Goal: Information Seeking & Learning: Learn about a topic

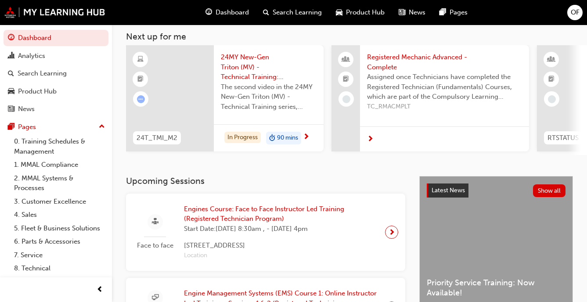
scroll to position [47, 0]
click at [248, 212] on span "Engines Course: Face to Face Instructor Led Training (Registered Technician Pro…" at bounding box center [281, 215] width 194 height 20
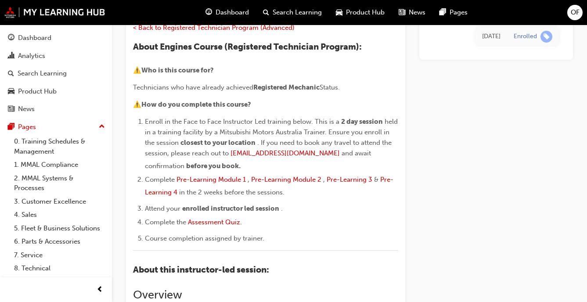
scroll to position [88, 0]
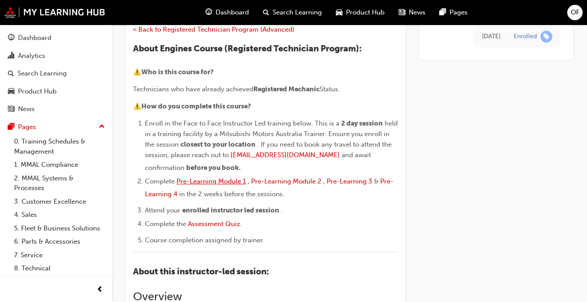
click at [209, 179] on span "Pre-Learning Module 1" at bounding box center [210, 181] width 69 height 8
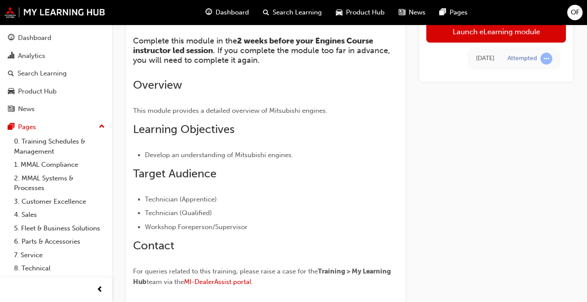
scroll to position [194, 0]
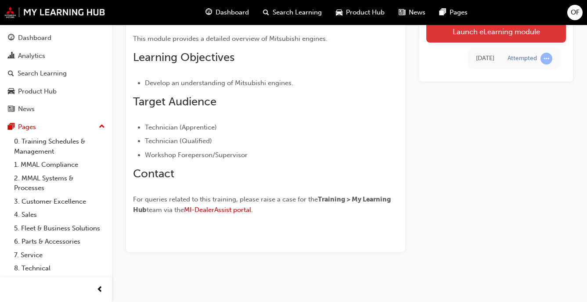
click at [462, 30] on link "Launch eLearning module" at bounding box center [496, 31] width 140 height 22
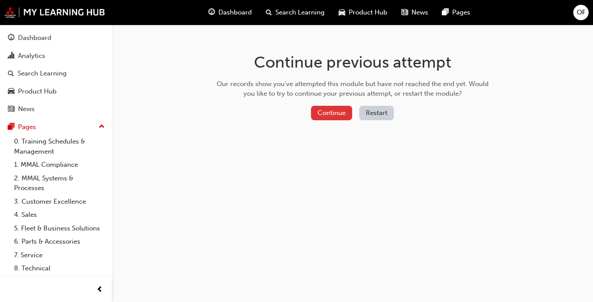
click at [325, 111] on button "Continue" at bounding box center [331, 113] width 41 height 14
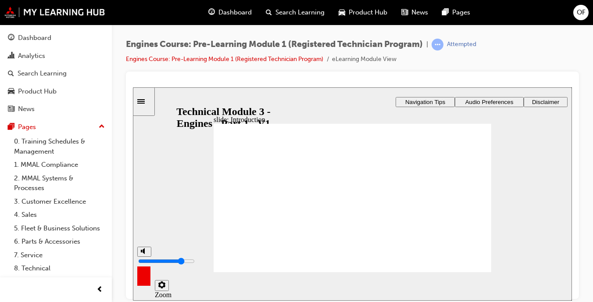
click at [141, 254] on icon "volume" at bounding box center [144, 251] width 7 height 6
type input "0"
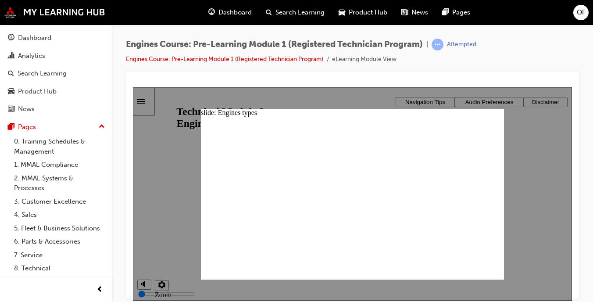
click at [486, 115] on div "slide: Engines types Group 1 Freeform 1 Oval 1 Engines types Here is an example…" at bounding box center [352, 193] width 303 height 171
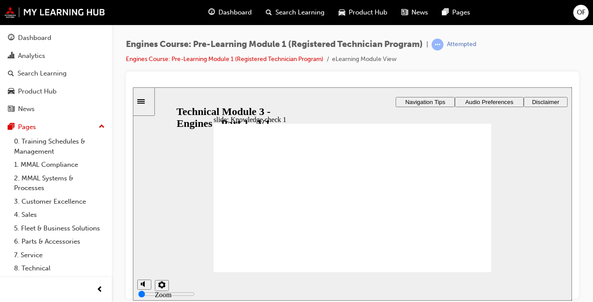
drag, startPoint x: 244, startPoint y: 184, endPoint x: 247, endPoint y: 229, distance: 45.3
drag, startPoint x: 256, startPoint y: 229, endPoint x: 248, endPoint y: 182, distance: 48.0
drag, startPoint x: 294, startPoint y: 187, endPoint x: 402, endPoint y: 230, distance: 115.9
drag, startPoint x: 409, startPoint y: 182, endPoint x: 356, endPoint y: 228, distance: 70.0
drag, startPoint x: 351, startPoint y: 183, endPoint x: 460, endPoint y: 223, distance: 116.2
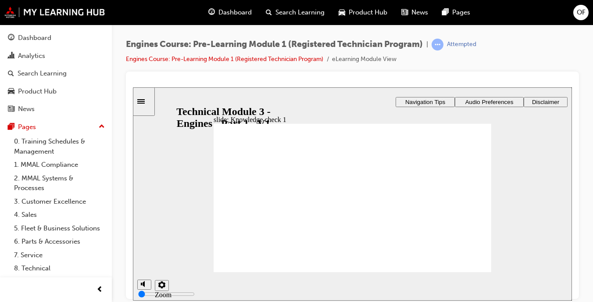
drag, startPoint x: 460, startPoint y: 183, endPoint x: 303, endPoint y: 227, distance: 162.8
drag, startPoint x: 245, startPoint y: 181, endPoint x: 244, endPoint y: 228, distance: 47.0
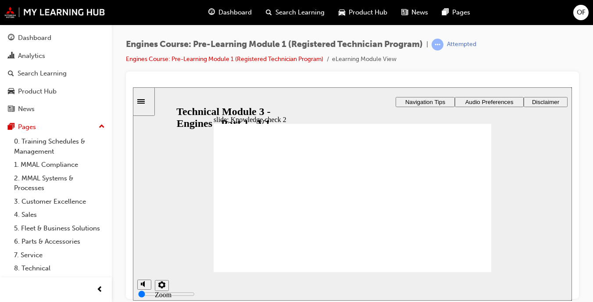
radio input "true"
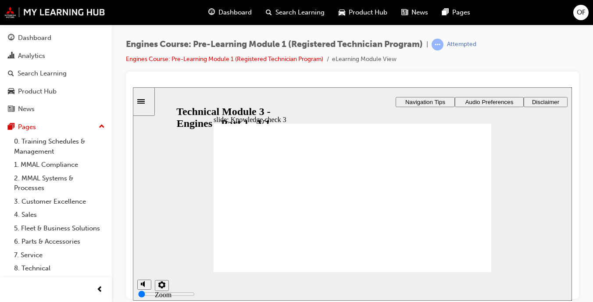
radio input "false"
radio input "true"
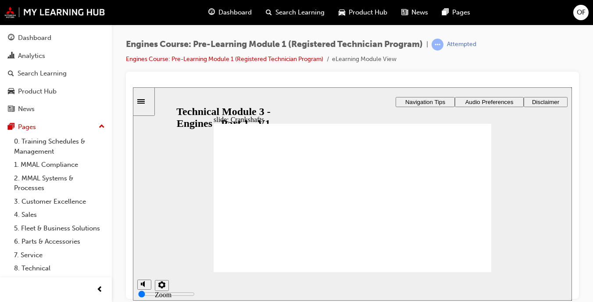
click at [396, 203] on div "Rectangle 3 Thrust bearing A thrust bearing is installed on both sides of the n…" at bounding box center [353, 201] width 278 height 156
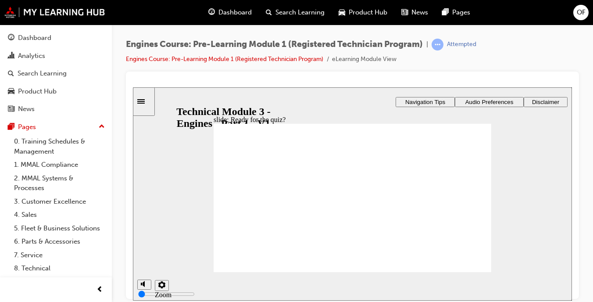
radio input "true"
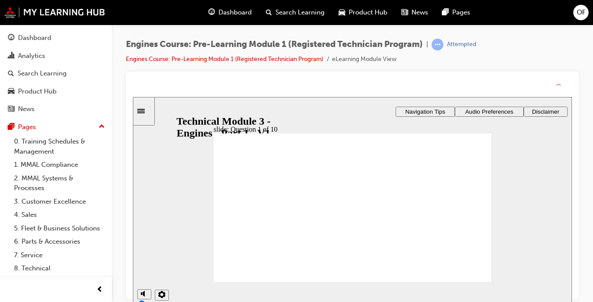
drag, startPoint x: 356, startPoint y: 230, endPoint x: 356, endPoint y: 221, distance: 9.7
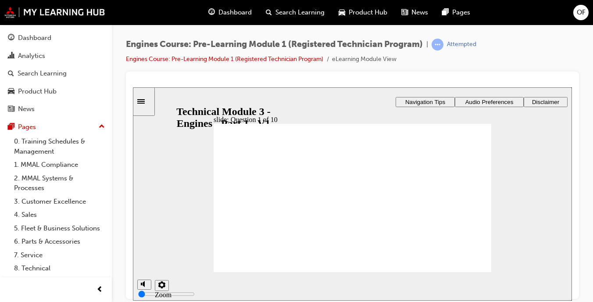
radio input "true"
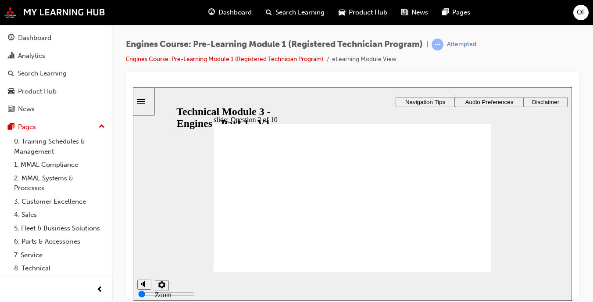
radio input "true"
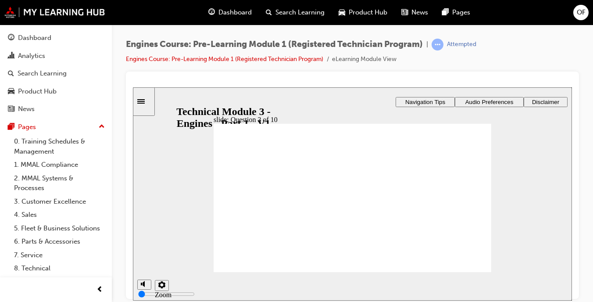
drag, startPoint x: 337, startPoint y: 224, endPoint x: 442, endPoint y: 183, distance: 112.3
drag, startPoint x: 404, startPoint y: 224, endPoint x: 367, endPoint y: 197, distance: 46.1
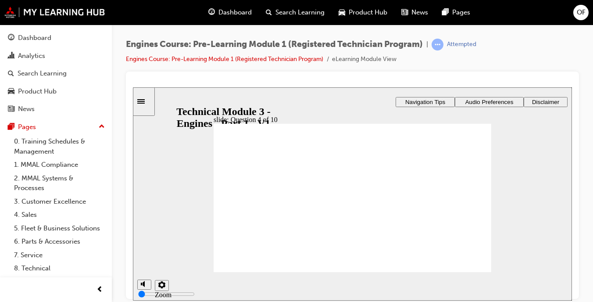
radio input "true"
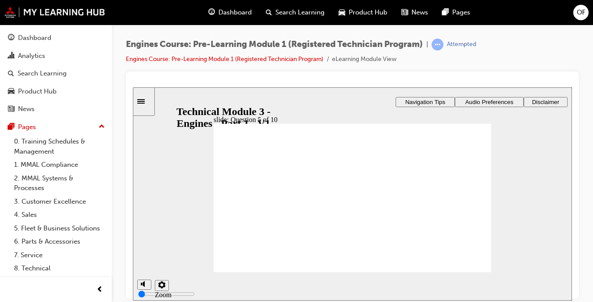
radio input "true"
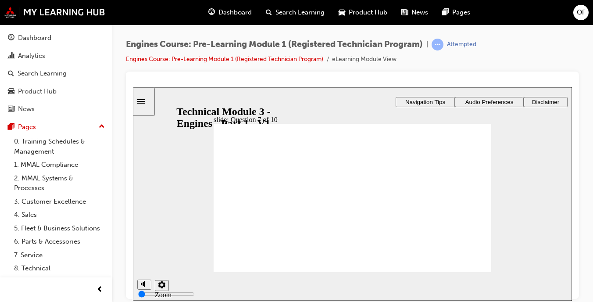
radio input "false"
radio input "true"
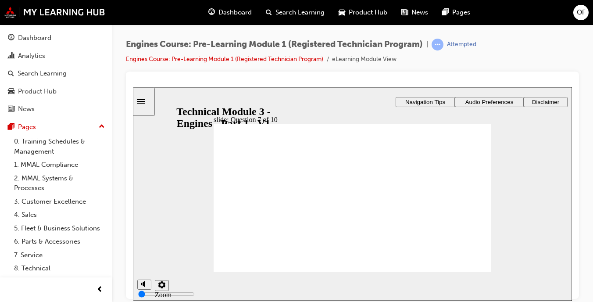
radio input "true"
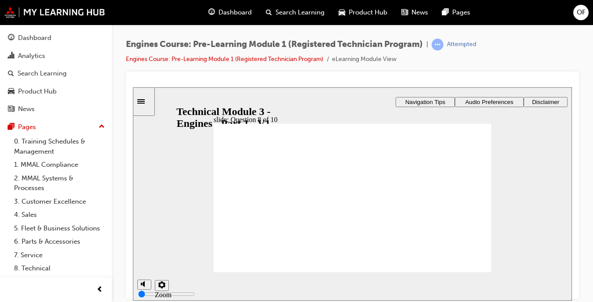
drag, startPoint x: 327, startPoint y: 206, endPoint x: 268, endPoint y: 172, distance: 68.1
drag, startPoint x: 385, startPoint y: 208, endPoint x: 418, endPoint y: 170, distance: 50.1
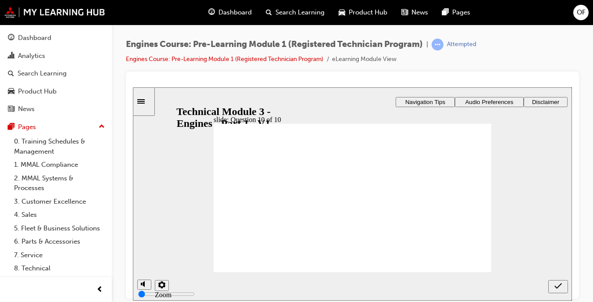
radio input "true"
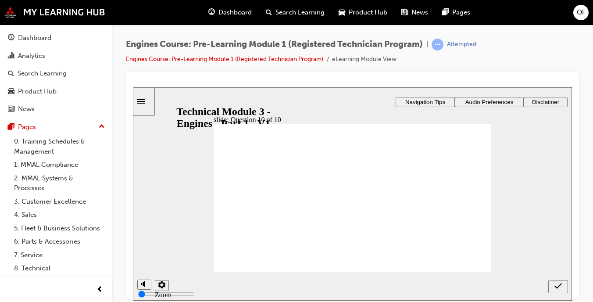
radio input "true"
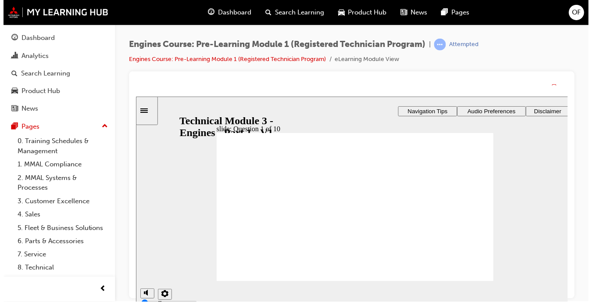
drag, startPoint x: 365, startPoint y: 228, endPoint x: 365, endPoint y: 218, distance: 10.1
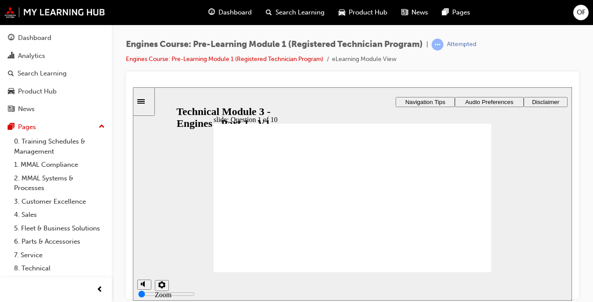
radio input "true"
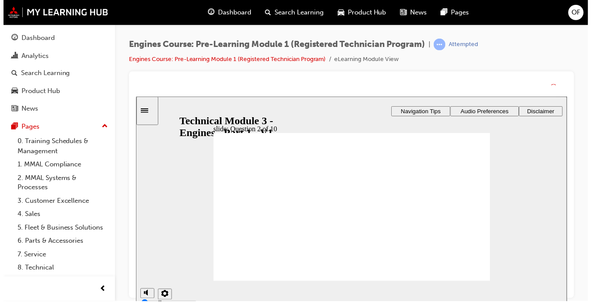
drag, startPoint x: 354, startPoint y: 232, endPoint x: 354, endPoint y: 222, distance: 10.1
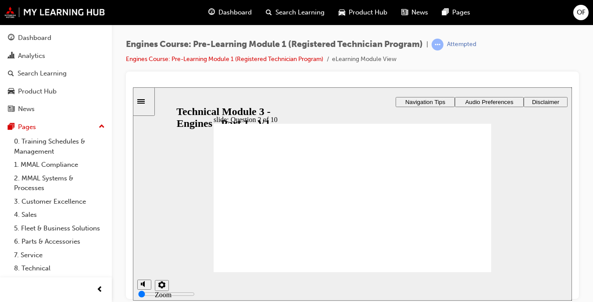
radio input "true"
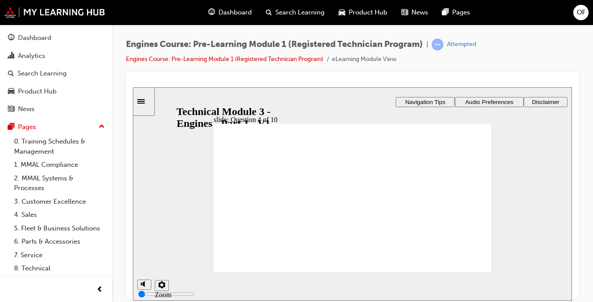
drag, startPoint x: 329, startPoint y: 228, endPoint x: 370, endPoint y: 200, distance: 49.6
drag, startPoint x: 399, startPoint y: 224, endPoint x: 427, endPoint y: 178, distance: 53.7
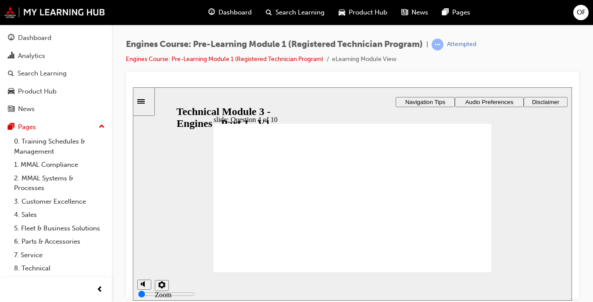
radio input "true"
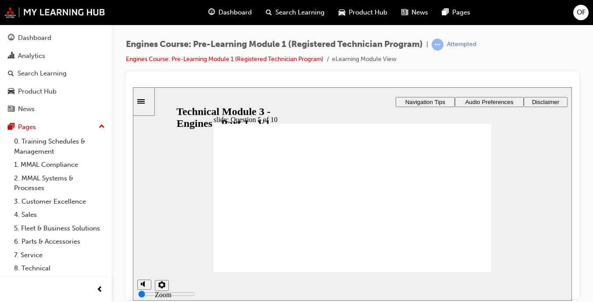
radio input "true"
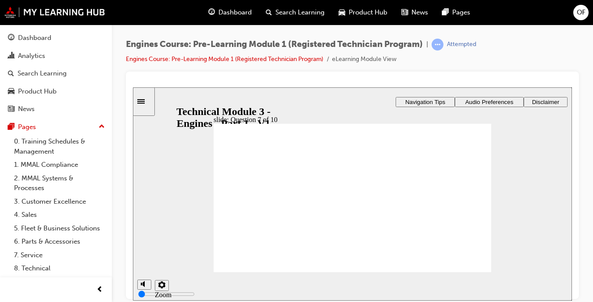
radio input "true"
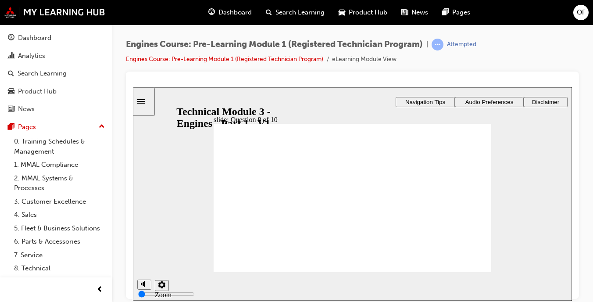
radio input "true"
drag, startPoint x: 318, startPoint y: 209, endPoint x: 268, endPoint y: 178, distance: 59.1
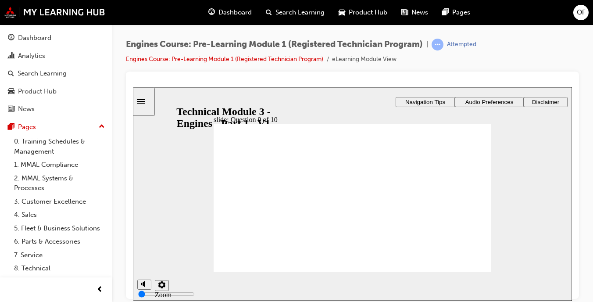
drag, startPoint x: 393, startPoint y: 208, endPoint x: 421, endPoint y: 175, distance: 42.9
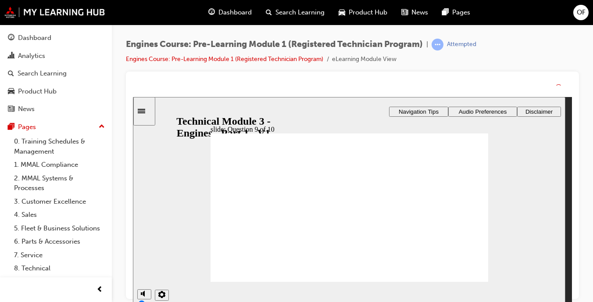
drag, startPoint x: 353, startPoint y: 224, endPoint x: 352, endPoint y: 233, distance: 8.8
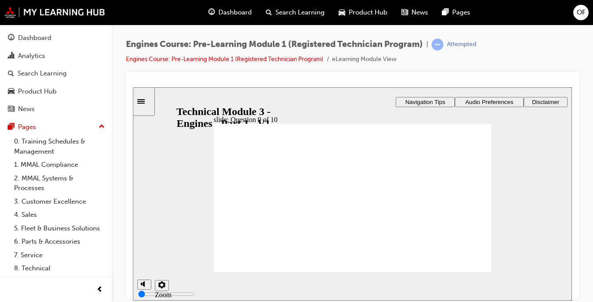
radio input "true"
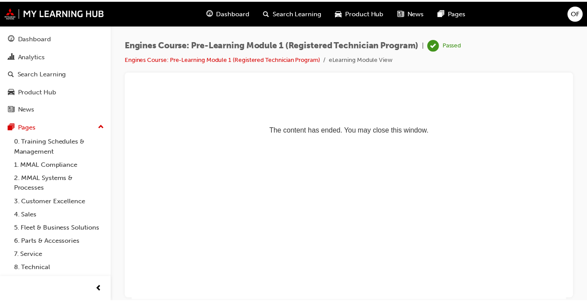
scroll to position [0, 0]
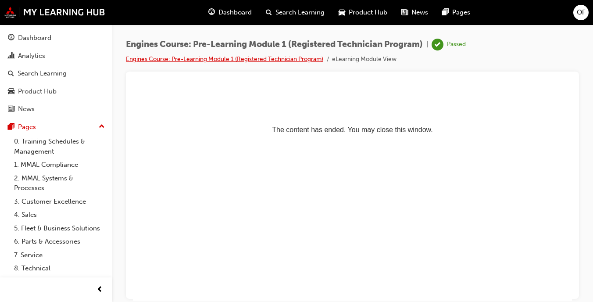
click at [192, 56] on link "Engines Course: Pre-Learning Module 1 (Registered Technician Program)" at bounding box center [225, 58] width 198 height 7
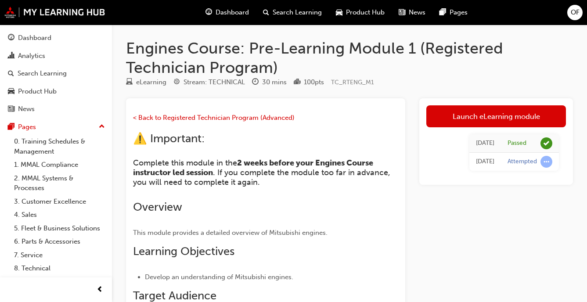
click at [165, 122] on p "< Back to Registered Technician Program (Advanced)" at bounding box center [265, 118] width 265 height 13
click at [154, 115] on span "< Back to Registered Technician Program (Advanced)" at bounding box center [214, 118] width 162 height 8
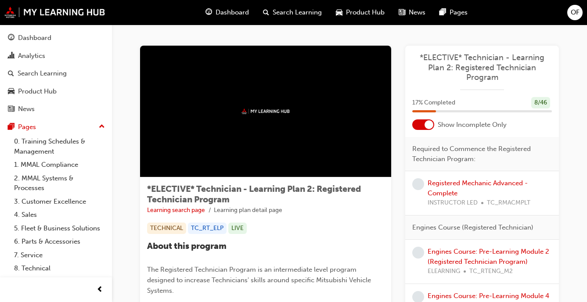
scroll to position [180, 0]
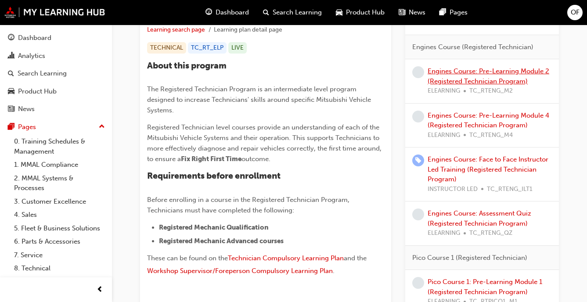
click at [474, 79] on link "Engines Course: Pre-Learning Module 2 (Registered Technician Program)" at bounding box center [488, 76] width 122 height 18
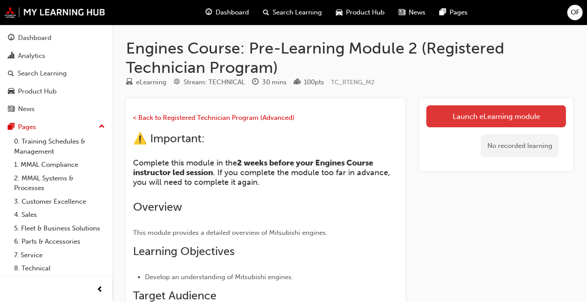
click at [456, 117] on link "Launch eLearning module" at bounding box center [496, 116] width 140 height 22
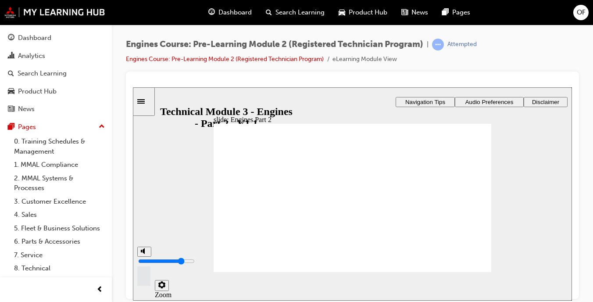
click at [147, 282] on div "misc controls" at bounding box center [143, 272] width 13 height 33
drag, startPoint x: 144, startPoint y: 256, endPoint x: 136, endPoint y: 304, distance: 48.6
type input "0"
click at [138, 264] on input "volume" at bounding box center [166, 260] width 57 height 7
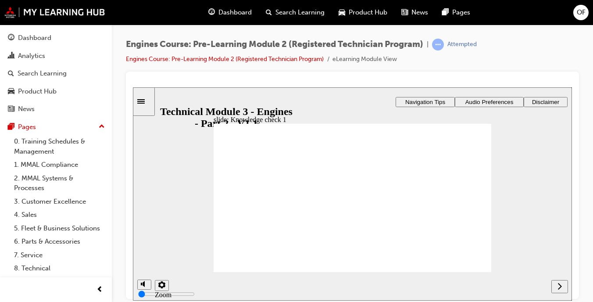
drag, startPoint x: 364, startPoint y: 196, endPoint x: 413, endPoint y: 193, distance: 48.4
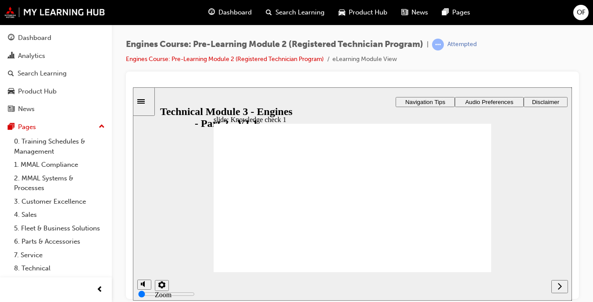
drag, startPoint x: 424, startPoint y: 241, endPoint x: 430, endPoint y: 251, distance: 11.8
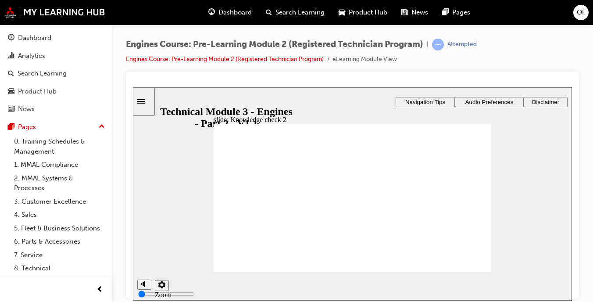
radio input "true"
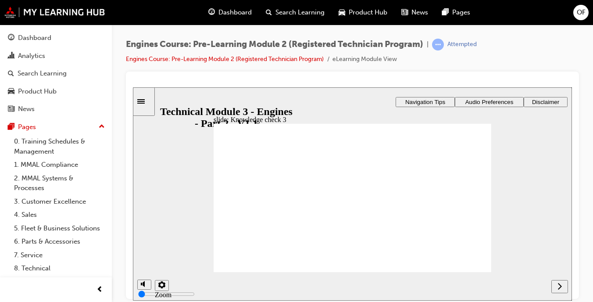
radio input "true"
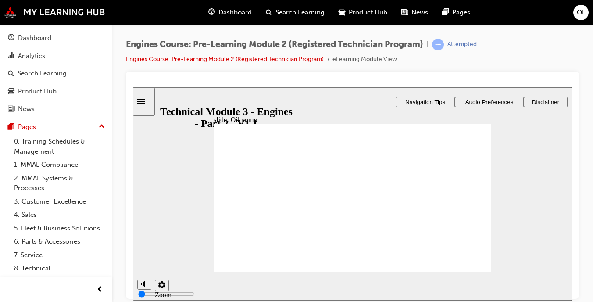
drag, startPoint x: 377, startPoint y: 215, endPoint x: 248, endPoint y: 175, distance: 134.5
drag, startPoint x: 438, startPoint y: 218, endPoint x: 286, endPoint y: 191, distance: 154.2
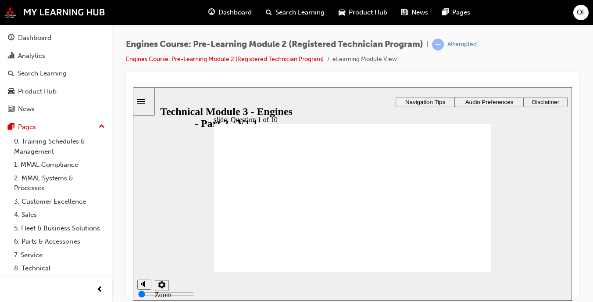
radio input "true"
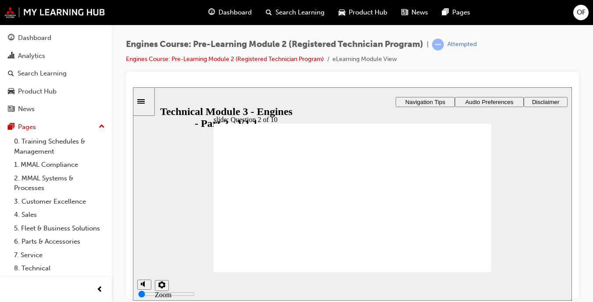
radio input "true"
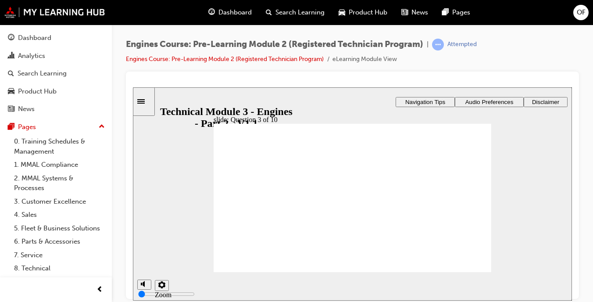
radio input "true"
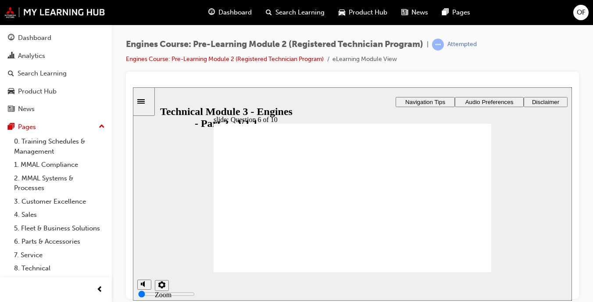
radio input "true"
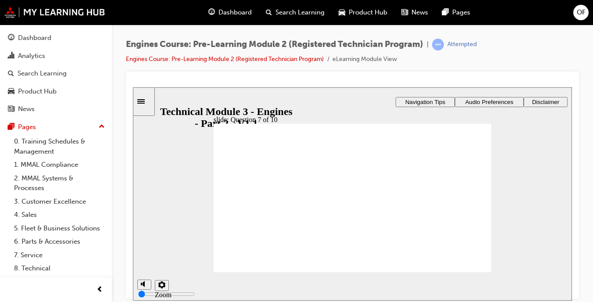
radio input "false"
radio input "true"
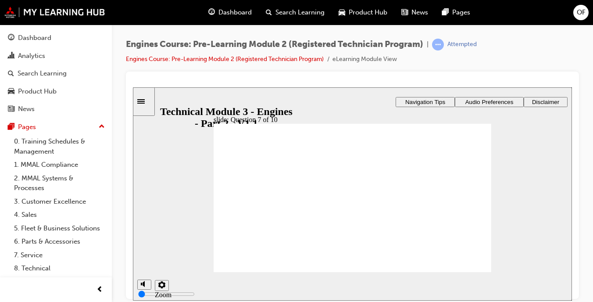
radio input "true"
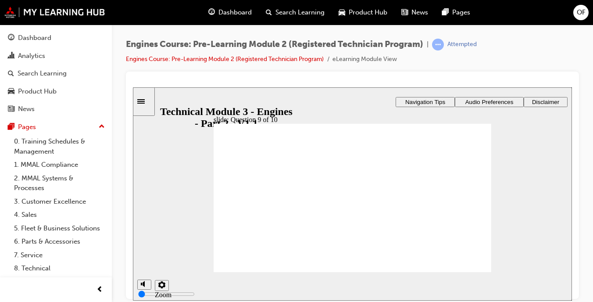
radio input "true"
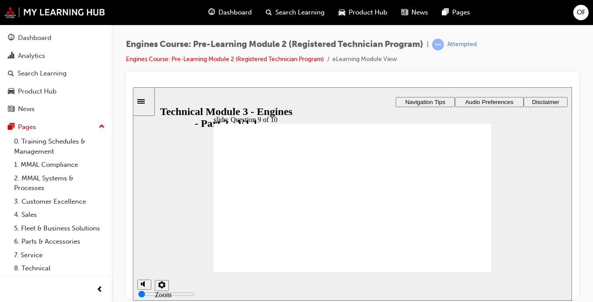
radio input "true"
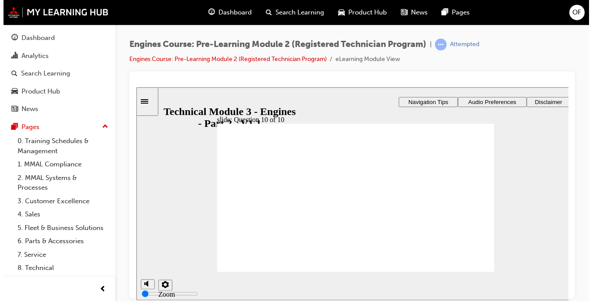
drag, startPoint x: 345, startPoint y: 224, endPoint x: 345, endPoint y: 214, distance: 10.1
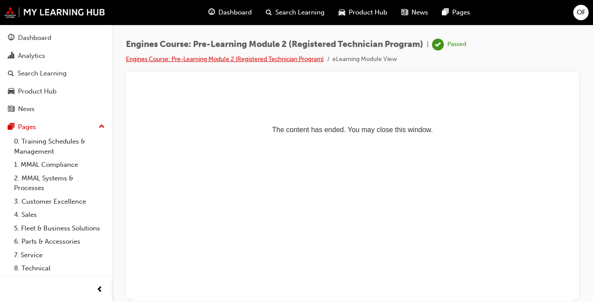
click at [199, 62] on link "Engines Course: Pre-Learning Module 2 (Registered Technician Program)" at bounding box center [225, 58] width 198 height 7
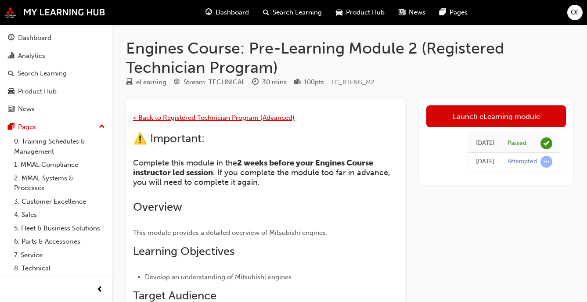
click at [201, 117] on span "< Back to Registered Technician Program (Advanced)" at bounding box center [214, 118] width 162 height 8
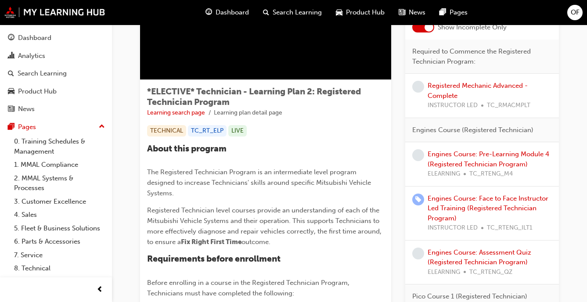
scroll to position [98, 0]
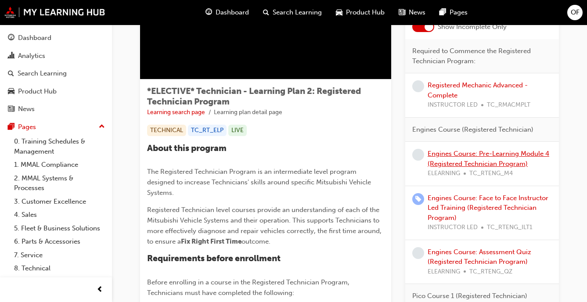
click at [454, 161] on link "Engines Course: Pre-Learning Module 4 (Registered Technician Program)" at bounding box center [488, 159] width 122 height 18
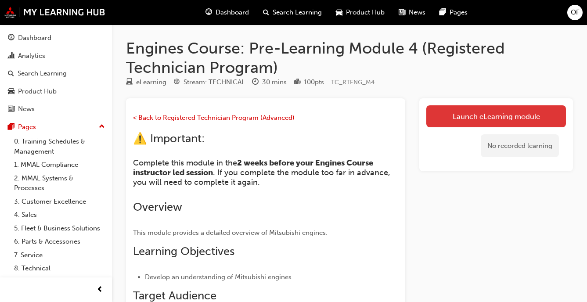
click at [467, 108] on link "Launch eLearning module" at bounding box center [496, 116] width 140 height 22
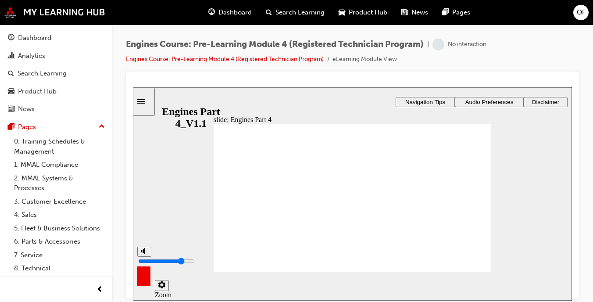
click at [147, 282] on div "misc controls" at bounding box center [143, 272] width 13 height 33
drag, startPoint x: 147, startPoint y: 265, endPoint x: 146, endPoint y: 276, distance: 11.1
type input "0"
click at [146, 264] on input "volume" at bounding box center [166, 260] width 57 height 7
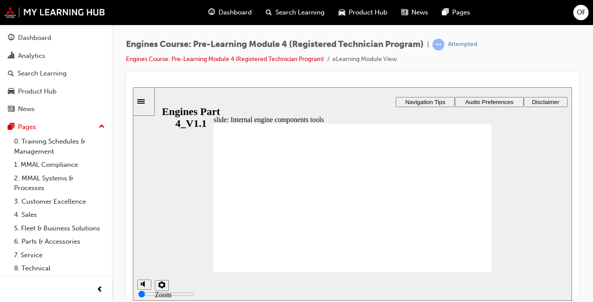
click at [482, 137] on div "Dial Indicator Group 1 Freeform 1 Oval 1 Click x to close External Micrometers …" at bounding box center [353, 201] width 278 height 156
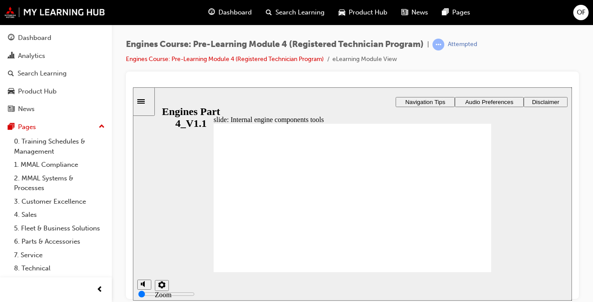
click at [478, 140] on div "Compression Gauge Test Kit Group 1 Freeform 1 Oval 1 Click x to close Micromete…" at bounding box center [353, 201] width 278 height 156
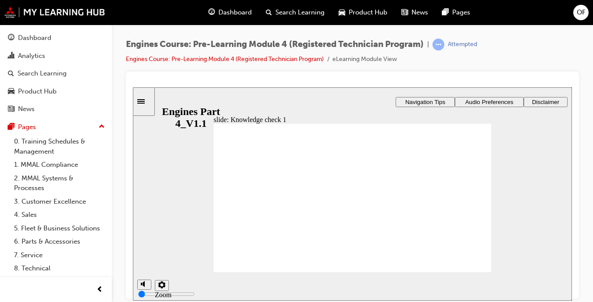
radio input "true"
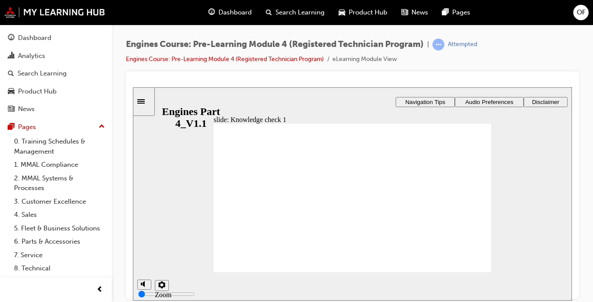
radio input "true"
